Goal: Entertainment & Leisure: Consume media (video, audio)

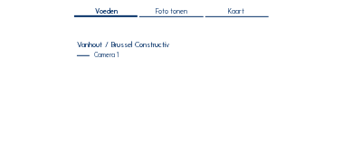
scroll to position [96, 0]
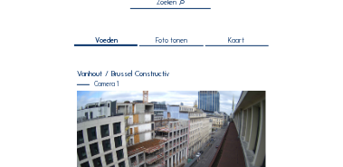
click at [170, 41] on span "Foto tonen" at bounding box center [172, 40] width 32 height 7
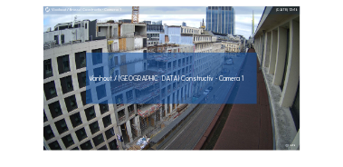
scroll to position [169, 0]
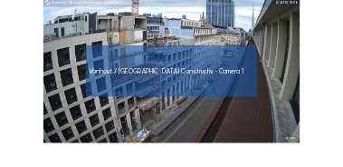
click at [111, 106] on img at bounding box center [171, 71] width 257 height 145
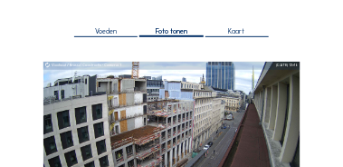
scroll to position [24, 0]
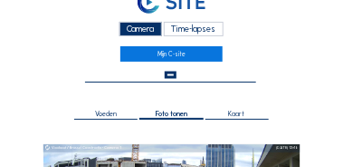
click at [199, 27] on div "Time-lapses" at bounding box center [194, 29] width 60 height 15
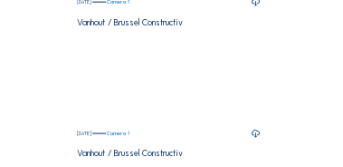
scroll to position [290, 0]
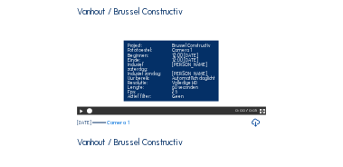
click at [80, 115] on icon at bounding box center [81, 111] width 6 height 8
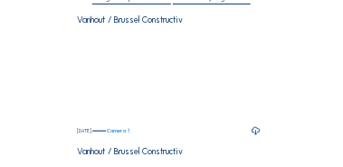
scroll to position [145, 0]
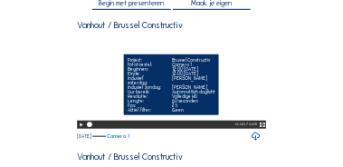
drag, startPoint x: 81, startPoint y: 137, endPoint x: 69, endPoint y: 134, distance: 12.1
click at [81, 127] on icon at bounding box center [81, 125] width 6 height 8
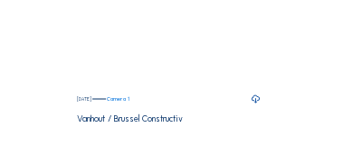
scroll to position [314, 0]
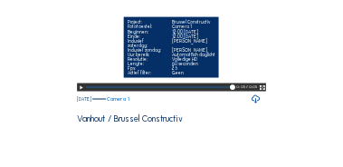
click at [80, 92] on icon at bounding box center [81, 87] width 6 height 8
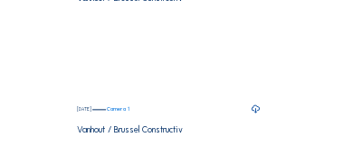
scroll to position [458, 0]
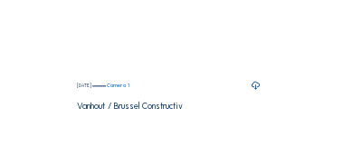
click at [79, 78] on icon at bounding box center [81, 74] width 6 height 8
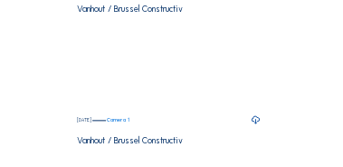
scroll to position [314, 0]
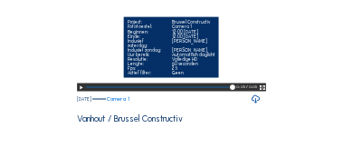
click at [80, 92] on icon at bounding box center [81, 87] width 6 height 8
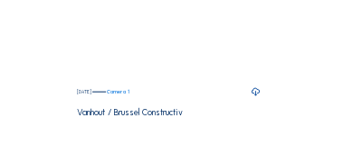
scroll to position [169, 0]
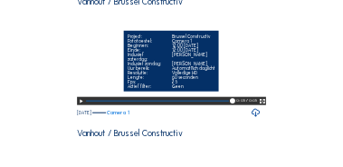
click at [80, 105] on icon at bounding box center [81, 101] width 6 height 8
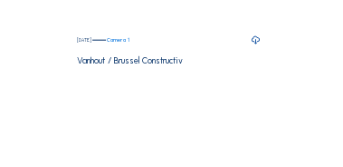
scroll to position [290, 0]
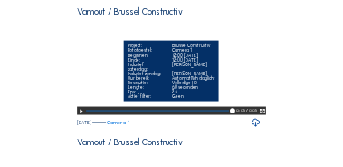
click at [80, 115] on icon at bounding box center [81, 111] width 6 height 8
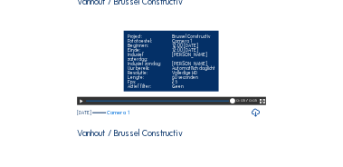
click at [80, 105] on icon at bounding box center [81, 101] width 6 height 8
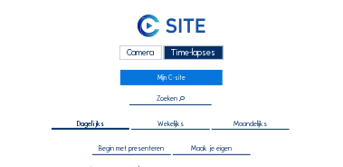
scroll to position [0, 0]
